Goal: Complete application form

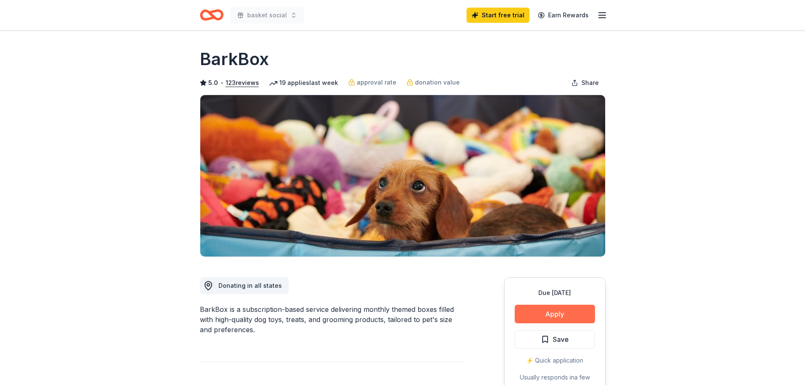
click at [556, 313] on button "Apply" at bounding box center [554, 314] width 80 height 19
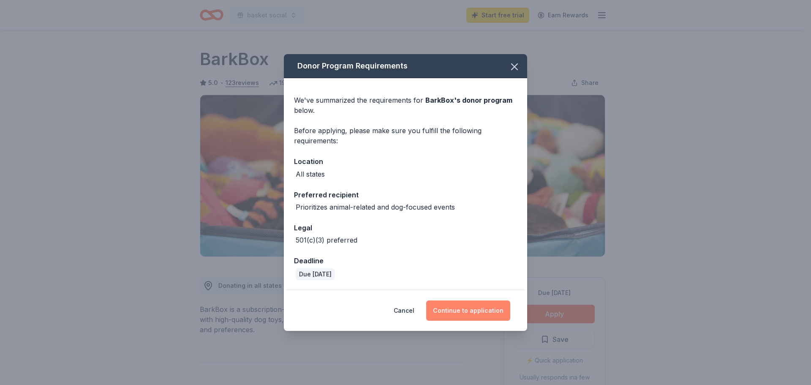
click at [482, 312] on button "Continue to application" at bounding box center [468, 310] width 84 height 20
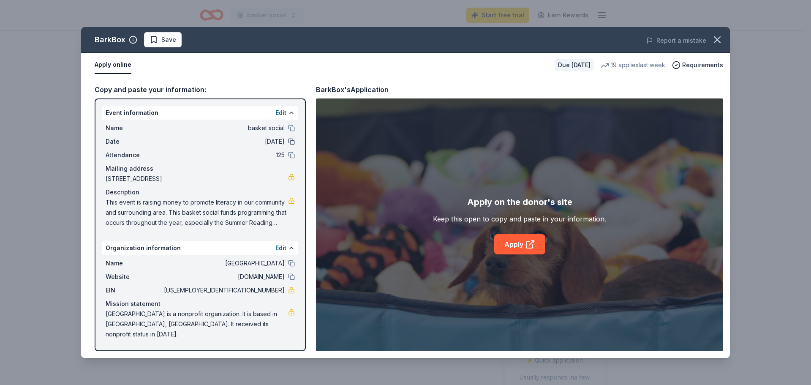
click at [291, 142] on button at bounding box center [291, 141] width 7 height 7
click at [291, 140] on button at bounding box center [291, 141] width 7 height 7
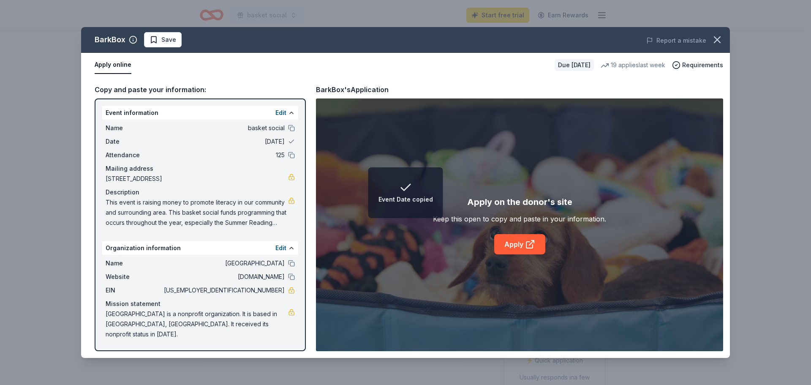
click at [275, 141] on span "[DATE]" at bounding box center [223, 141] width 122 height 10
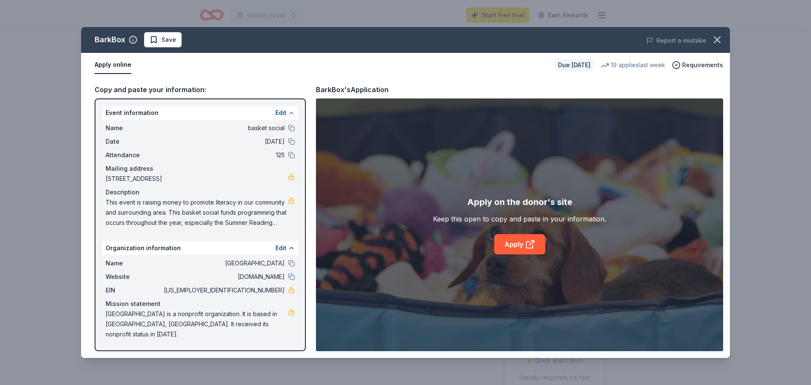
click at [294, 113] on button at bounding box center [291, 112] width 7 height 7
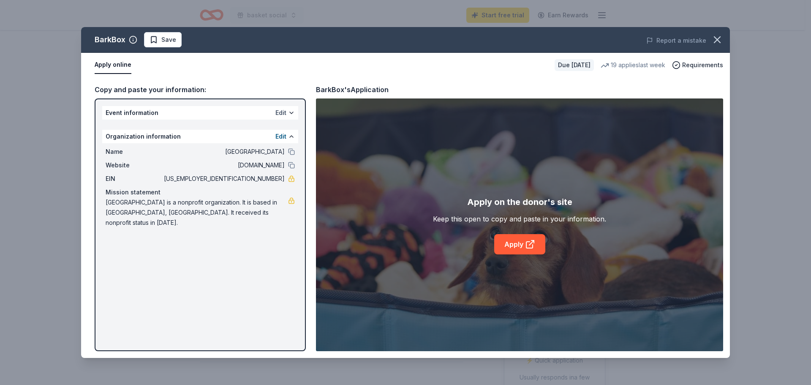
click at [282, 111] on button "Edit" at bounding box center [280, 113] width 11 height 10
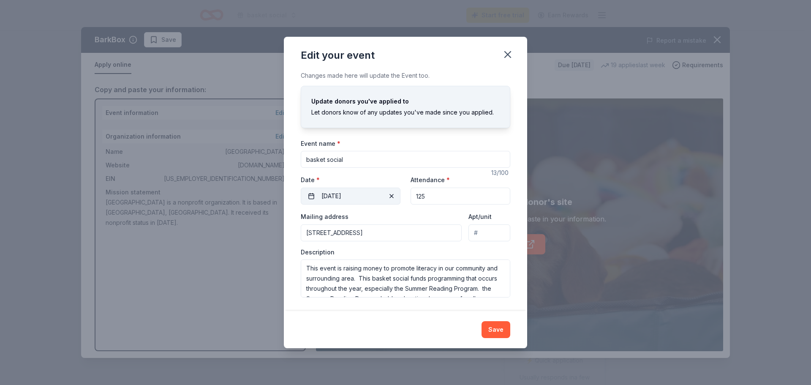
click at [394, 195] on span "button" at bounding box center [391, 196] width 10 height 10
click at [310, 197] on button "Pick a date" at bounding box center [351, 196] width 100 height 17
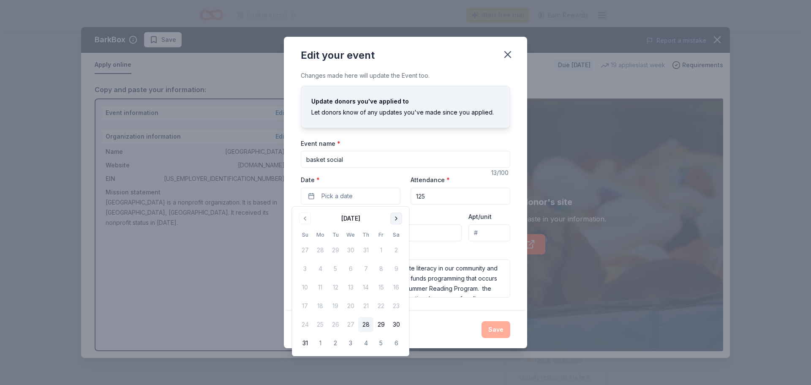
click at [394, 217] on button "Go to next month" at bounding box center [396, 218] width 12 height 12
click at [381, 305] on button "24" at bounding box center [380, 305] width 15 height 15
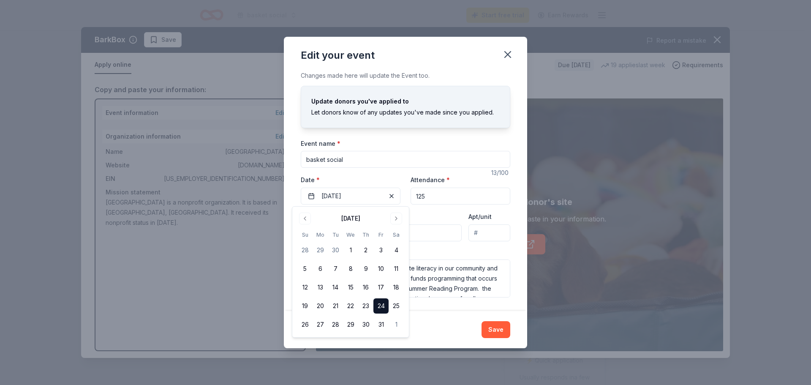
click at [441, 212] on div "Mailing address [STREET_ADDRESS]" at bounding box center [381, 226] width 161 height 30
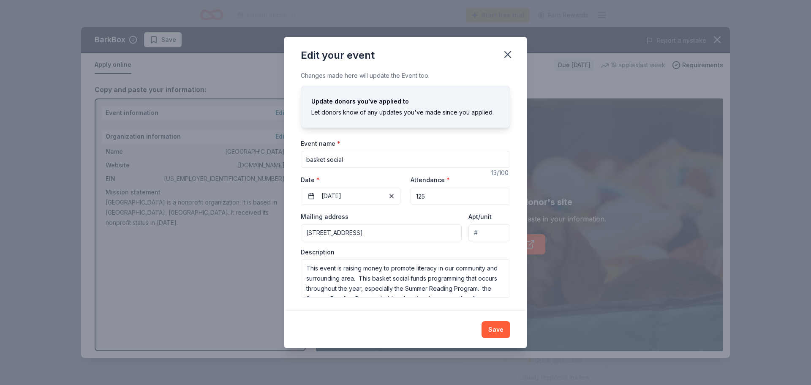
scroll to position [41, 0]
click at [464, 292] on textarea "This event is raising money to promote literacy in our community and surroundin…" at bounding box center [405, 278] width 209 height 38
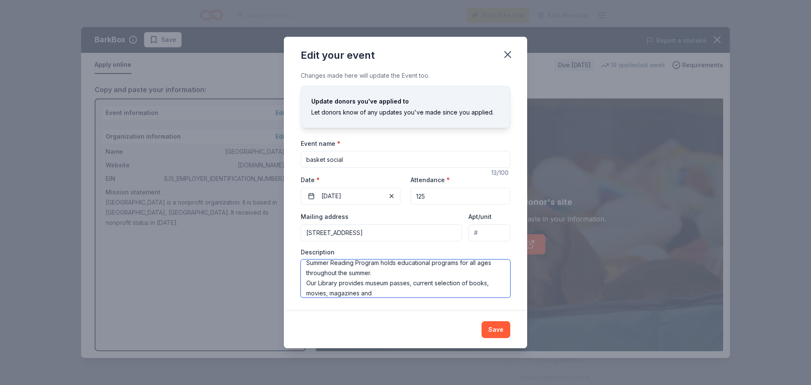
click at [491, 284] on textarea "This event is raising money to promote literacy in our community and surroundin…" at bounding box center [405, 278] width 209 height 38
click at [397, 294] on textarea "This event is raising money to promote literacy in our community and surroundin…" at bounding box center [405, 278] width 209 height 38
click at [456, 297] on textarea "This event is raising money to promote literacy in our community and surroundin…" at bounding box center [405, 278] width 209 height 38
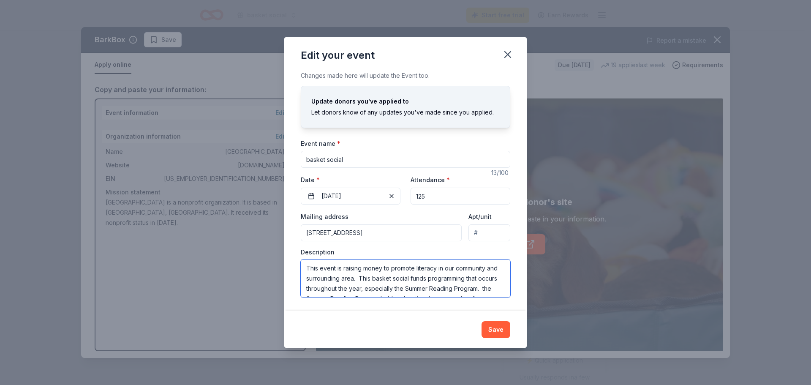
scroll to position [41, 0]
click at [451, 290] on textarea "This event is raising money to promote literacy in our community and surroundin…" at bounding box center [405, 278] width 209 height 38
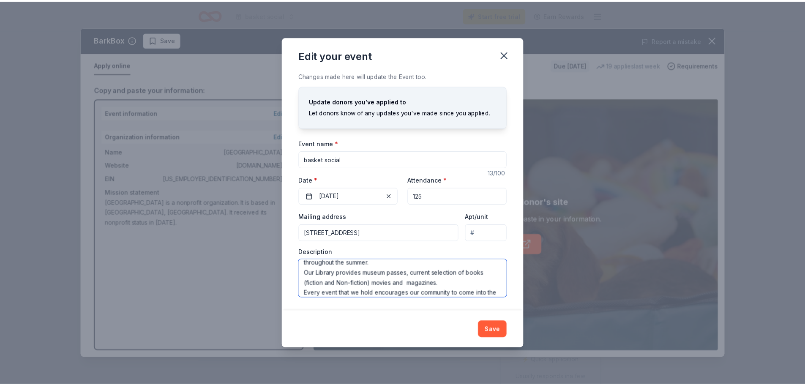
scroll to position [56, 0]
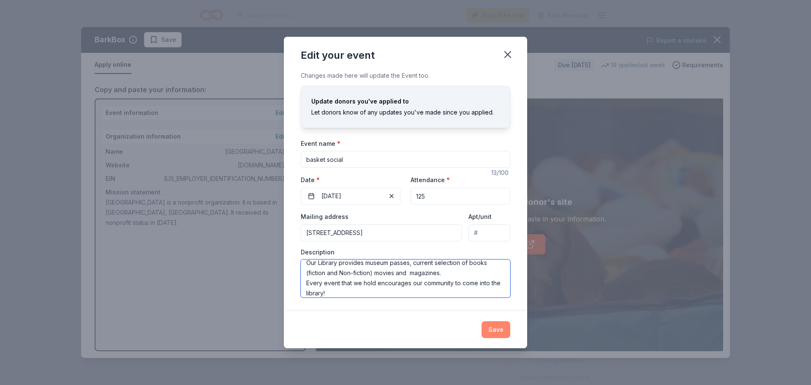
type textarea "This event is raising money to promote literacy in our community and surroundin…"
click at [503, 329] on button "Save" at bounding box center [496, 329] width 29 height 17
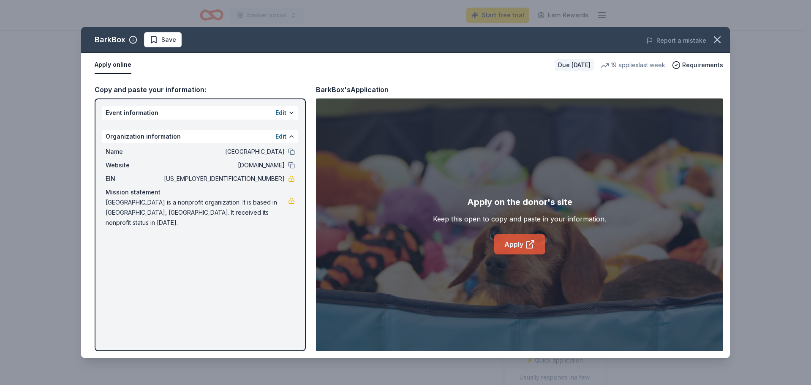
click at [514, 244] on link "Apply" at bounding box center [519, 244] width 51 height 20
click at [703, 63] on span "Requirements" at bounding box center [702, 65] width 41 height 10
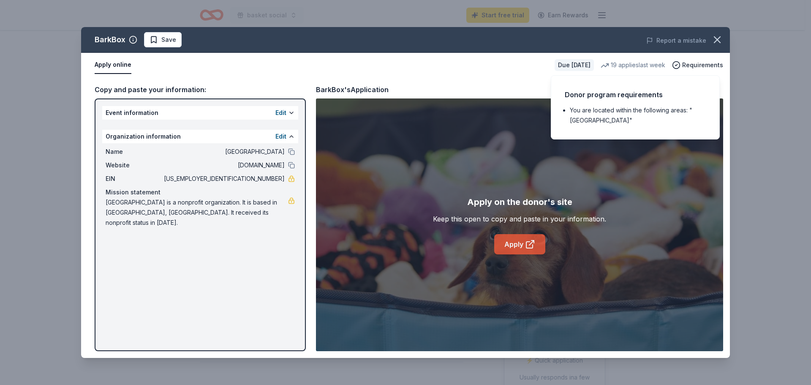
click at [514, 241] on link "Apply" at bounding box center [519, 244] width 51 height 20
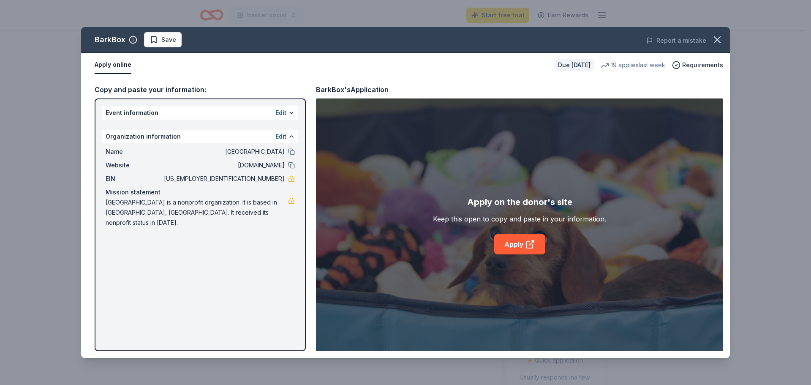
click at [109, 64] on button "Apply online" at bounding box center [113, 65] width 37 height 18
click at [106, 65] on button "Apply online" at bounding box center [113, 65] width 37 height 18
click at [122, 66] on button "Apply online" at bounding box center [113, 65] width 37 height 18
click at [122, 65] on button "Apply online" at bounding box center [113, 65] width 37 height 18
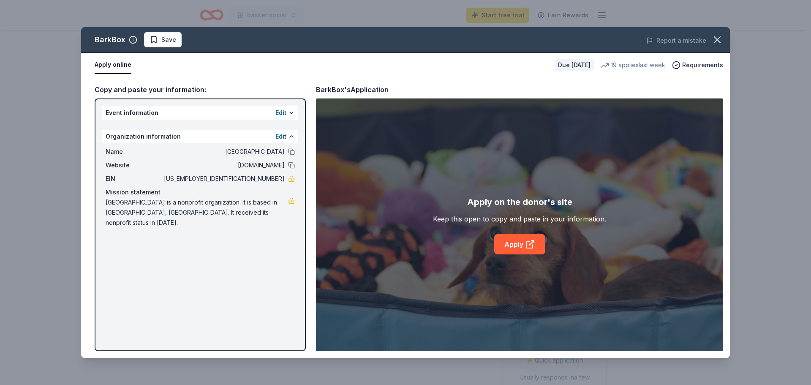
drag, startPoint x: 150, startPoint y: 106, endPoint x: 147, endPoint y: 190, distance: 84.5
click at [147, 190] on div "Event information Edit Organization information Edit Name [GEOGRAPHIC_DATA] Web…" at bounding box center [200, 224] width 211 height 253
click at [293, 115] on button at bounding box center [291, 112] width 7 height 7
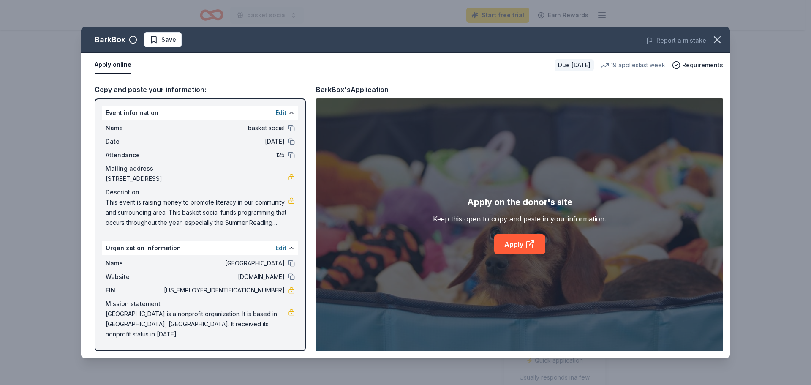
drag, startPoint x: 120, startPoint y: 114, endPoint x: 114, endPoint y: 224, distance: 109.5
click at [114, 224] on div "Event information Edit Name basket social Date [DATE] Attendance 125 Mailing ad…" at bounding box center [200, 168] width 196 height 125
click at [125, 88] on div "Copy and paste your information:" at bounding box center [200, 89] width 211 height 11
click at [121, 64] on button "Apply online" at bounding box center [113, 65] width 37 height 18
drag, startPoint x: 167, startPoint y: 139, endPoint x: 144, endPoint y: 150, distance: 25.9
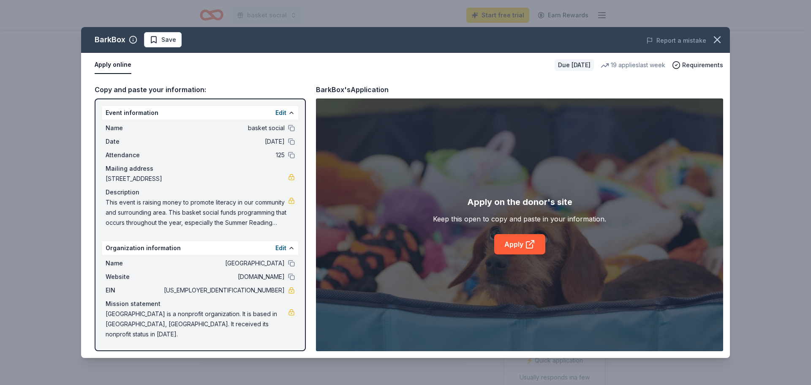
click at [144, 150] on span "Attendance" at bounding box center [134, 155] width 57 height 10
drag, startPoint x: 154, startPoint y: 136, endPoint x: 136, endPoint y: 114, distance: 28.8
click at [136, 114] on div "Event information Edit" at bounding box center [200, 113] width 196 height 14
drag, startPoint x: 136, startPoint y: 114, endPoint x: 271, endPoint y: 57, distance: 146.8
click at [271, 57] on div "Apply online" at bounding box center [321, 65] width 453 height 18
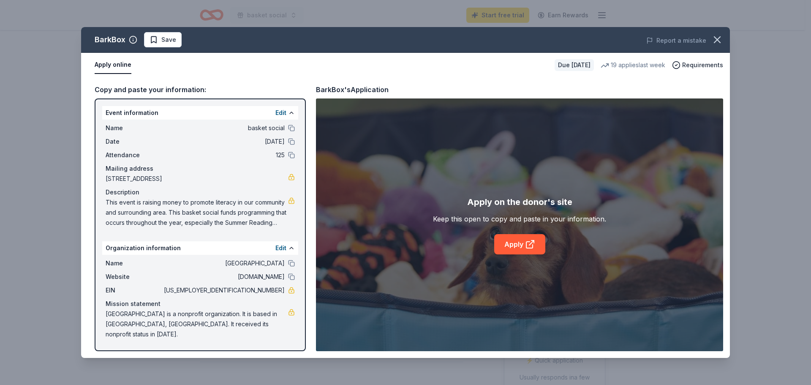
click at [198, 156] on span "125" at bounding box center [223, 155] width 122 height 10
click at [228, 158] on span "125" at bounding box center [223, 155] width 122 height 10
click at [206, 129] on span "basket social" at bounding box center [223, 128] width 122 height 10
click at [505, 247] on link "Apply" at bounding box center [519, 244] width 51 height 20
click at [515, 241] on link "Apply" at bounding box center [519, 244] width 51 height 20
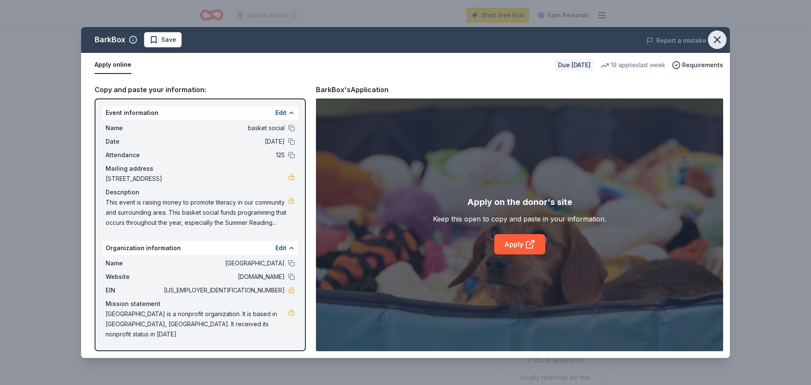
click at [722, 38] on icon "button" at bounding box center [717, 40] width 12 height 12
